Goal: Obtain resource: Obtain resource

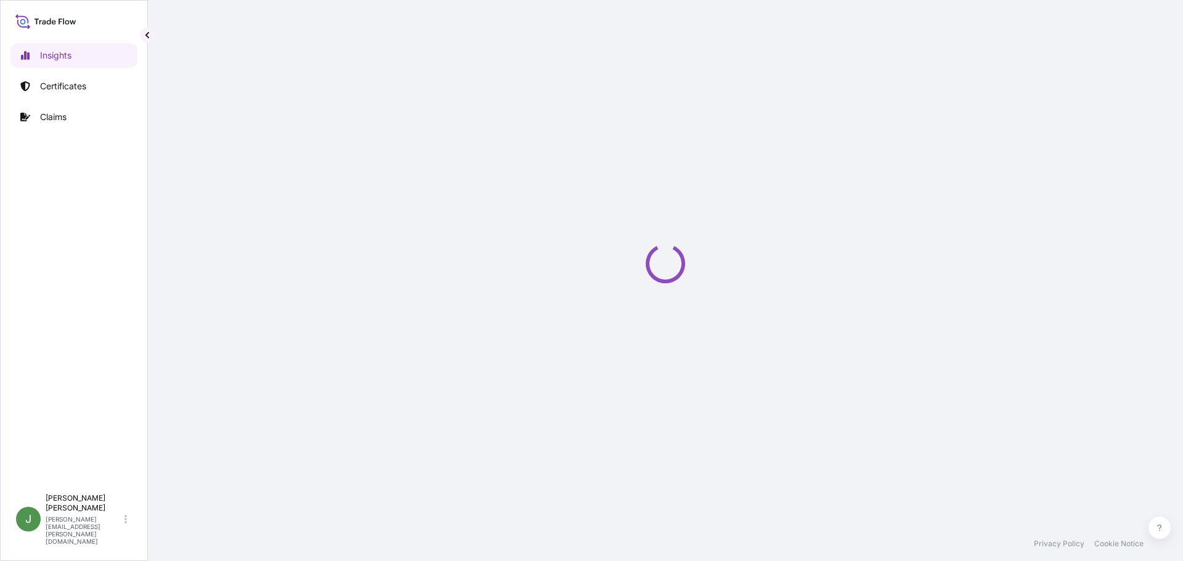
select select "2025"
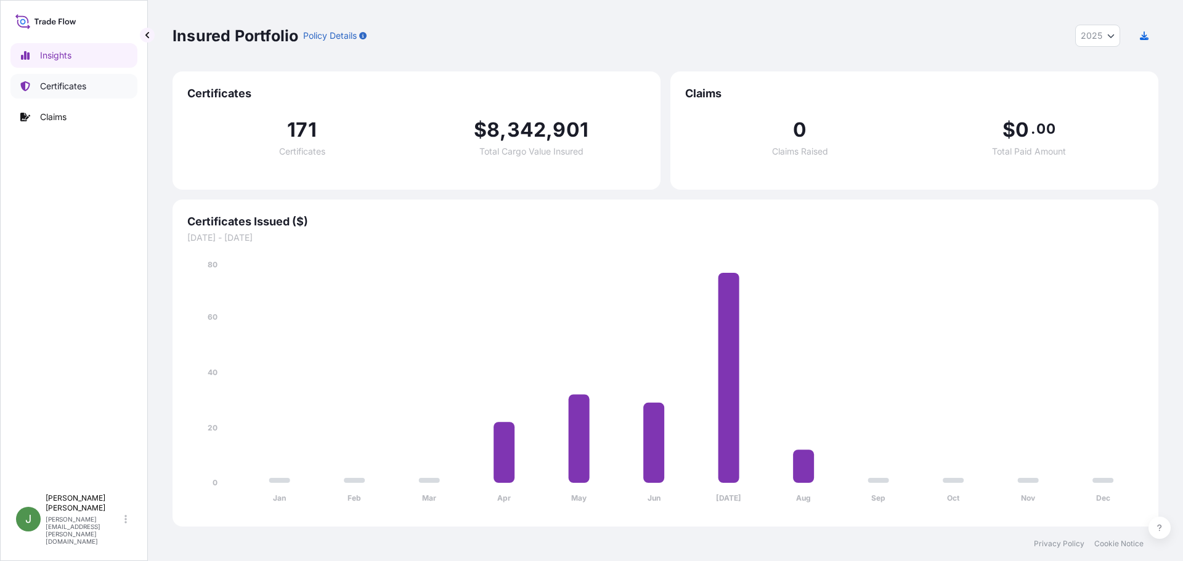
click at [51, 84] on p "Certificates" at bounding box center [63, 86] width 46 height 12
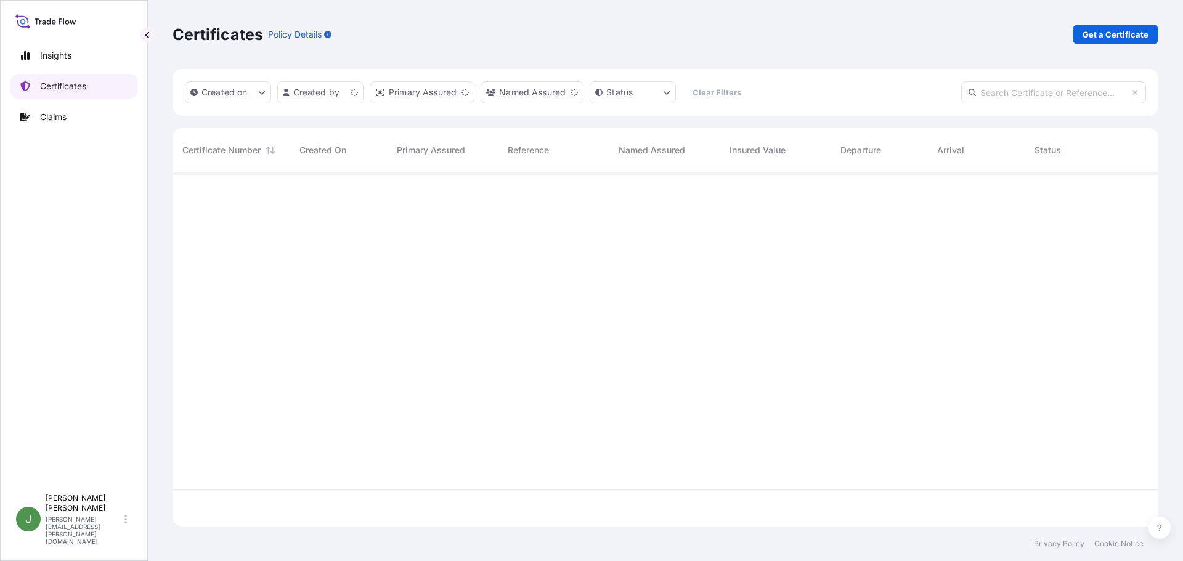
scroll to position [352, 976]
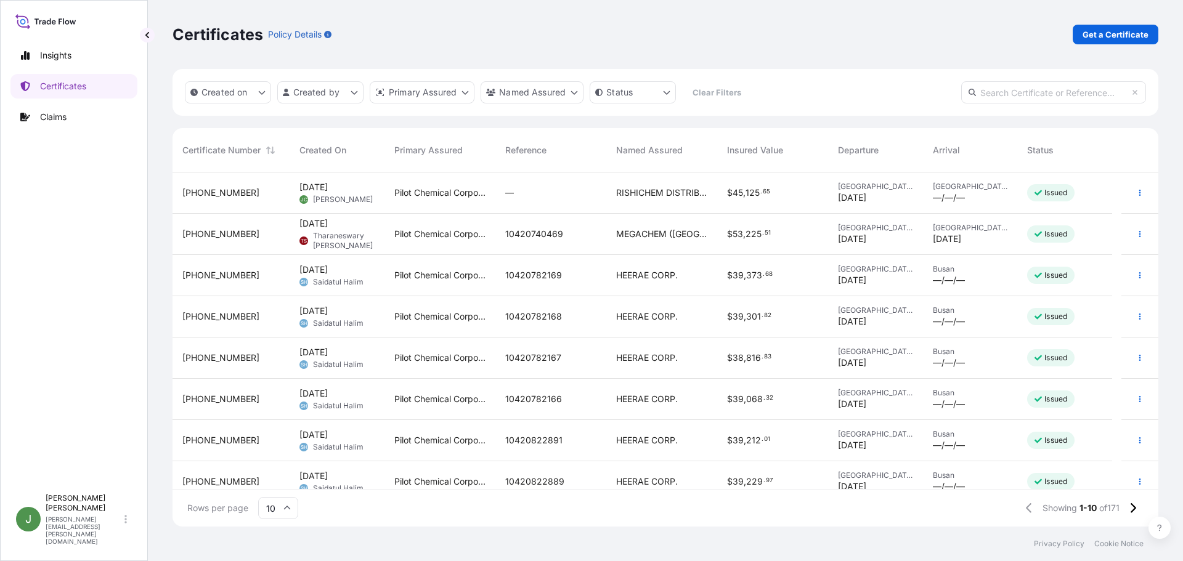
click at [1026, 94] on input "text" at bounding box center [1053, 92] width 185 height 22
paste input "31545-171-3"
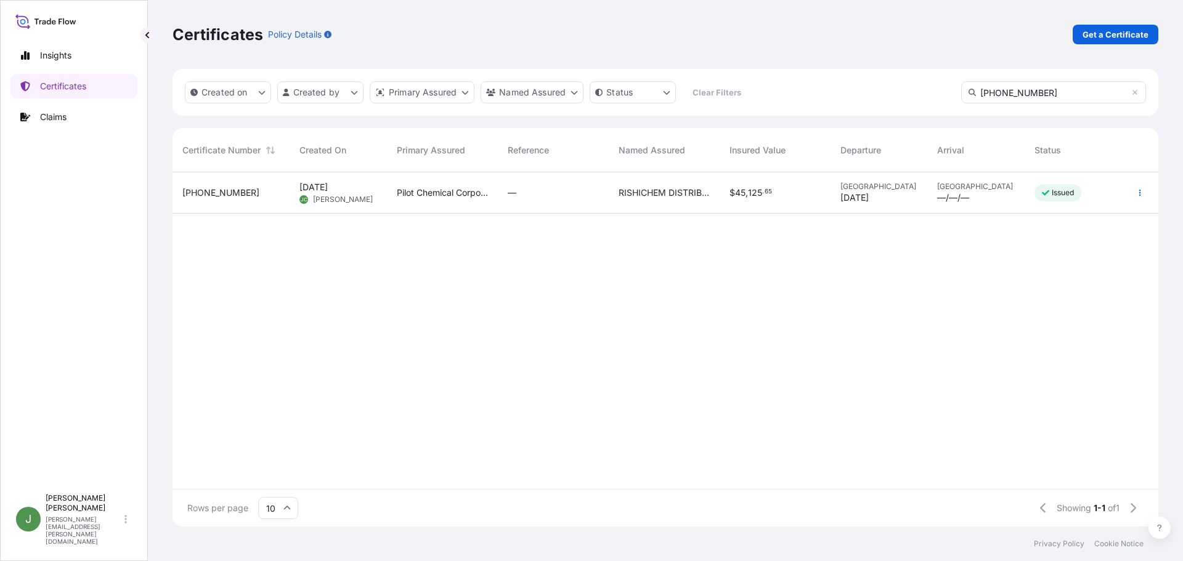
type input "31545-171-3"
click at [813, 206] on div "$ 45 , 125 . 65" at bounding box center [774, 192] width 111 height 41
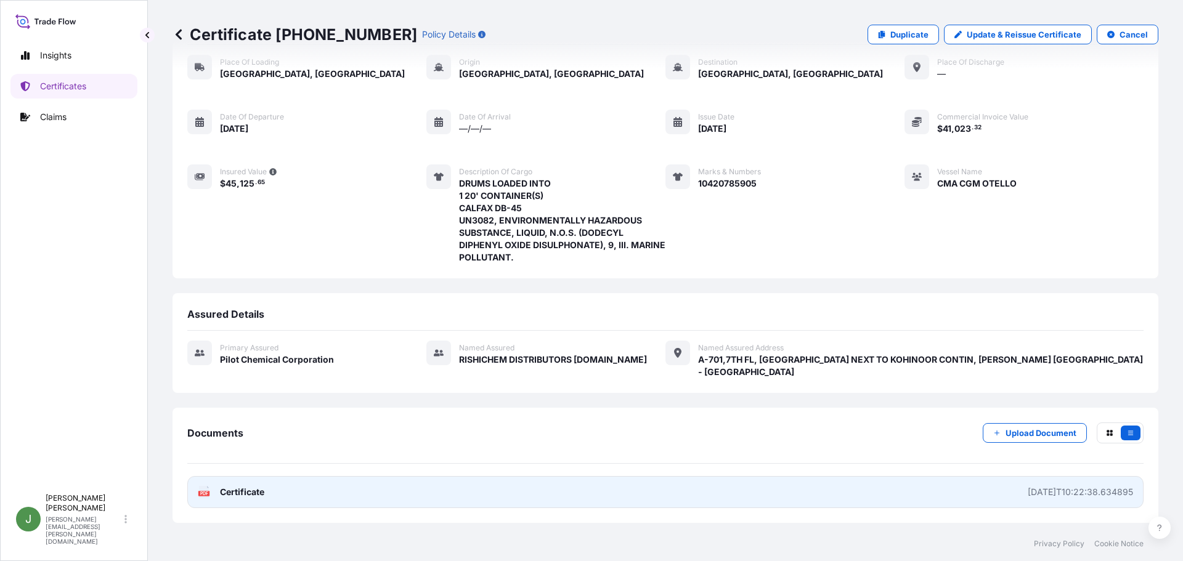
scroll to position [123, 0]
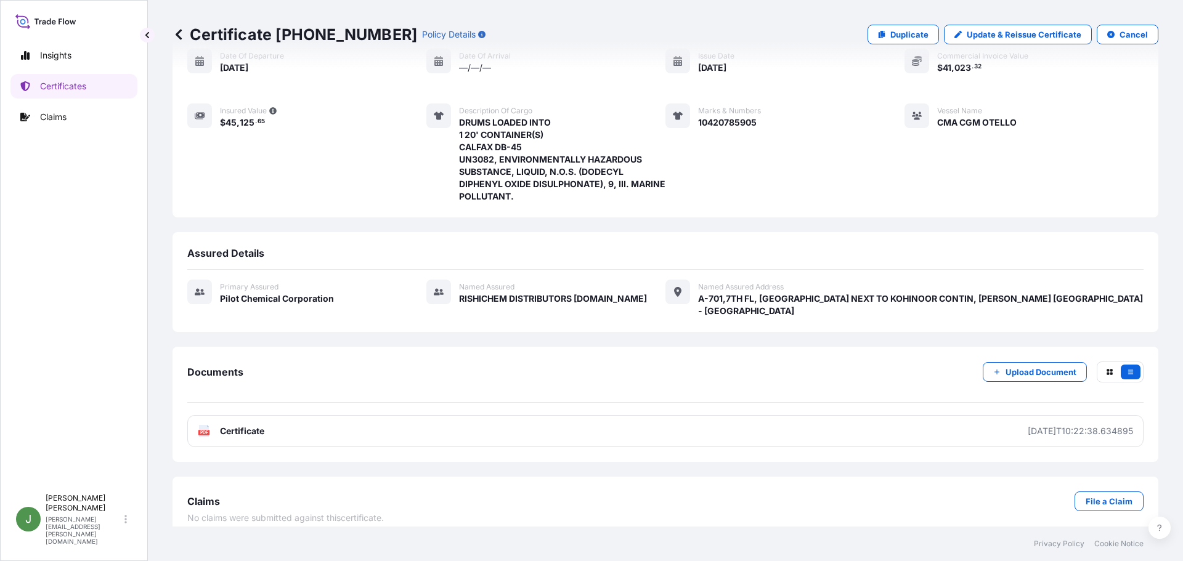
click at [241, 492] on div "Claims File a Claim" at bounding box center [665, 502] width 956 height 20
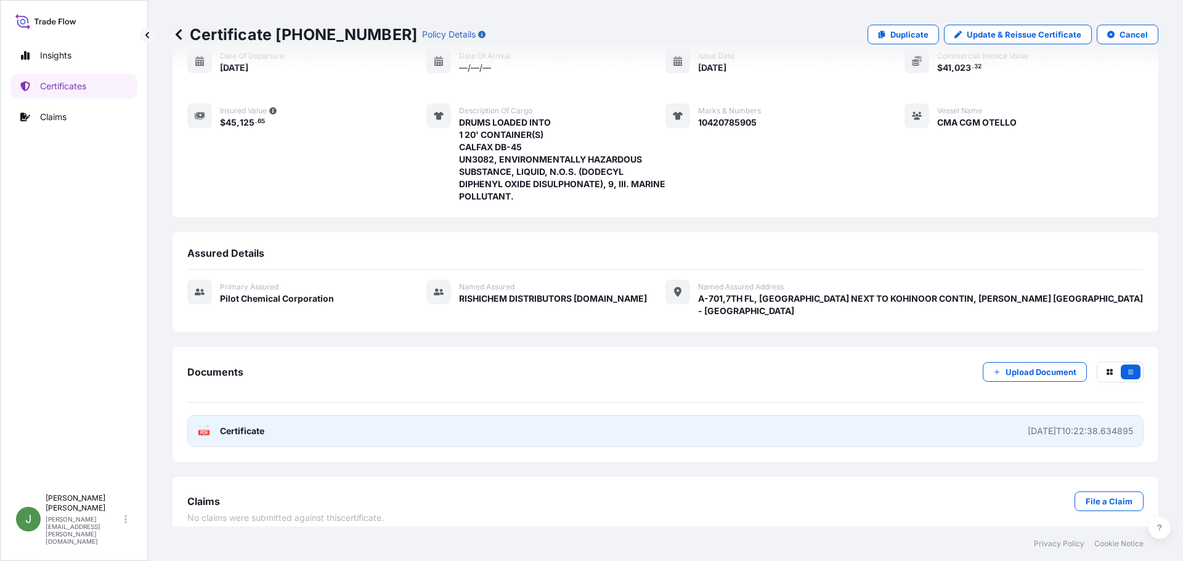
click at [1038, 425] on div "2025-08-12T10:22:38.634895" at bounding box center [1079, 431] width 105 height 12
